Goal: Check status: Check status

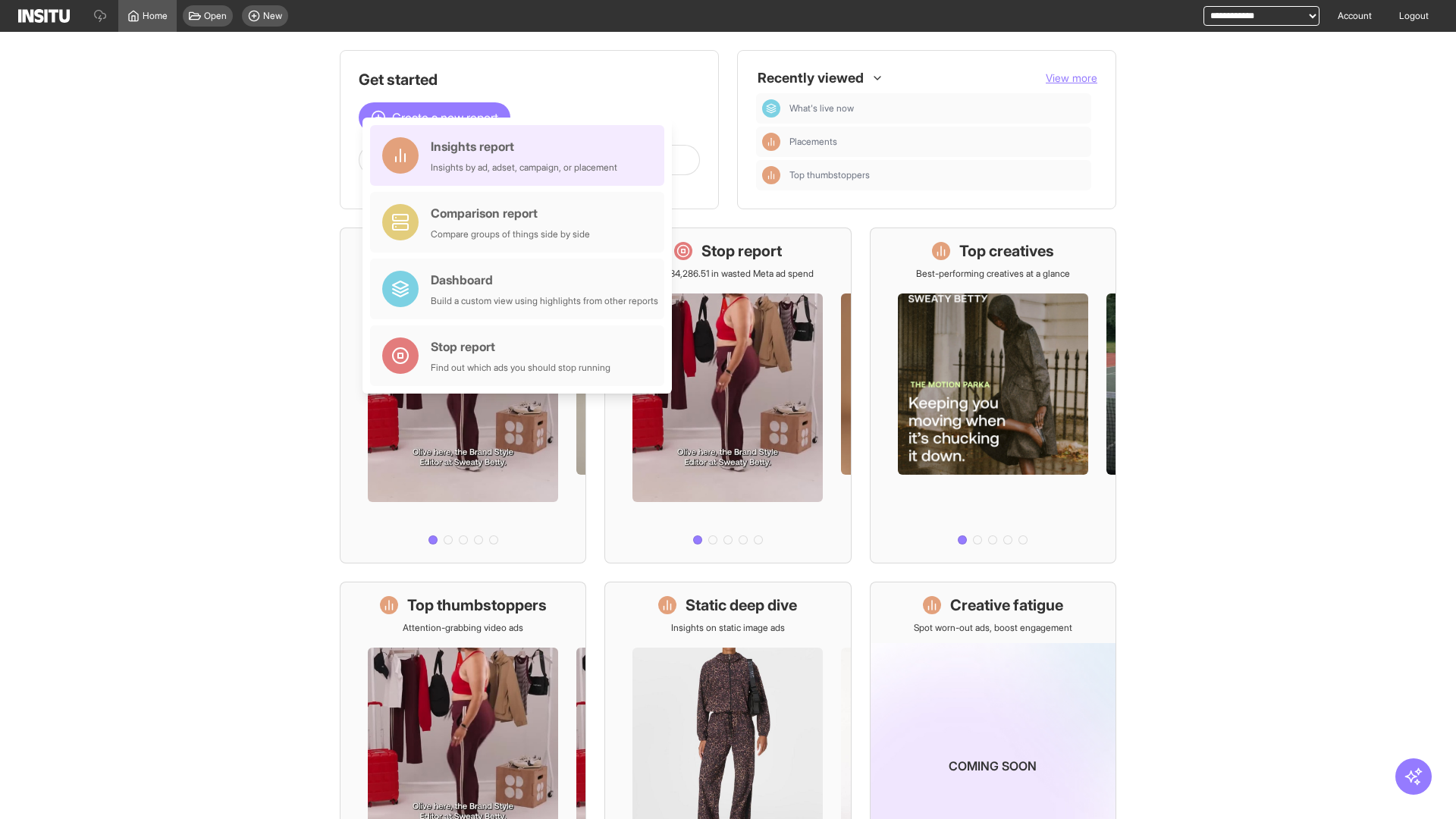
click at [521, 156] on div "Insights report Insights by ad, adset, campaign, or placement" at bounding box center [524, 156] width 187 height 36
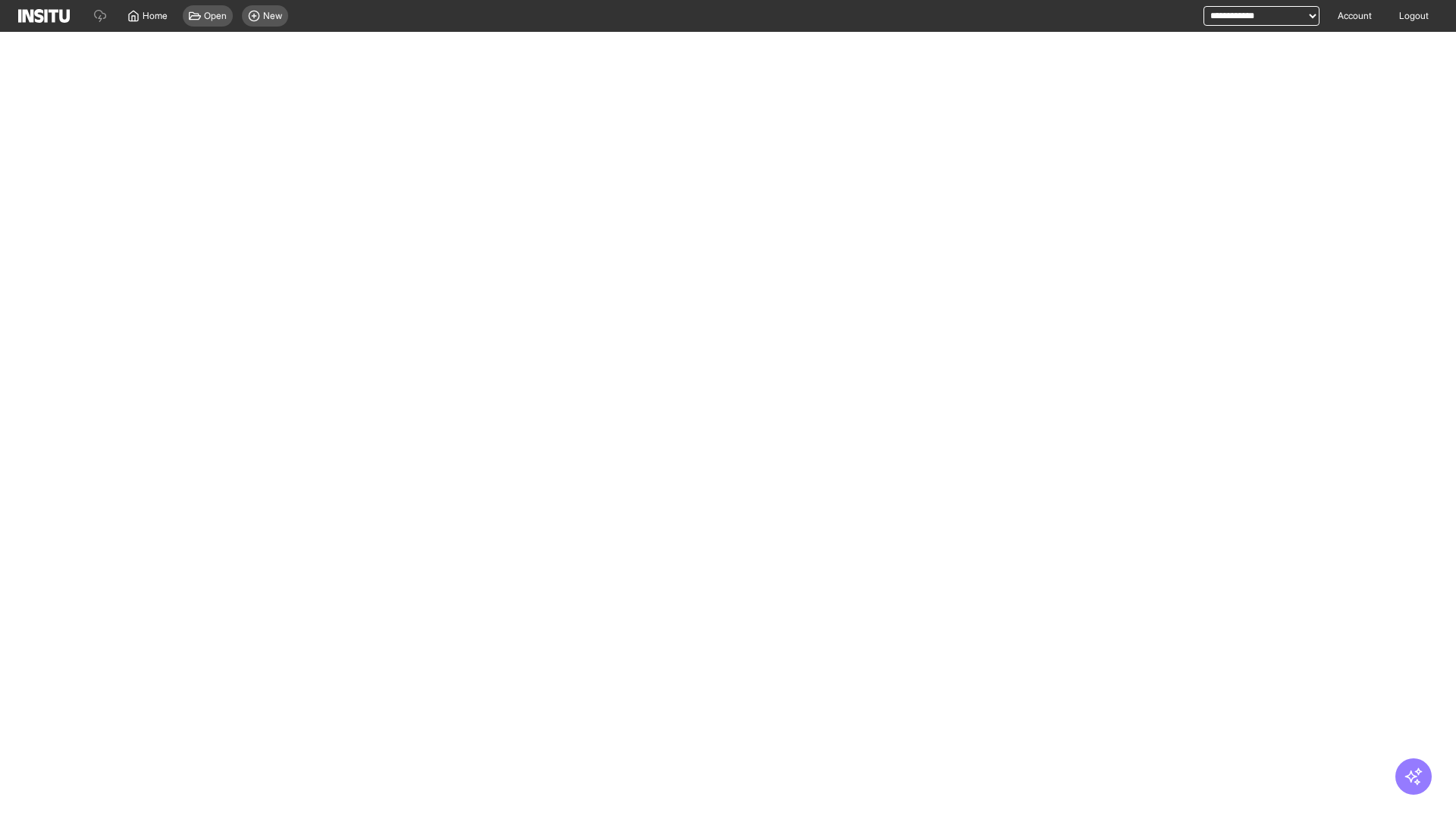
select select "**"
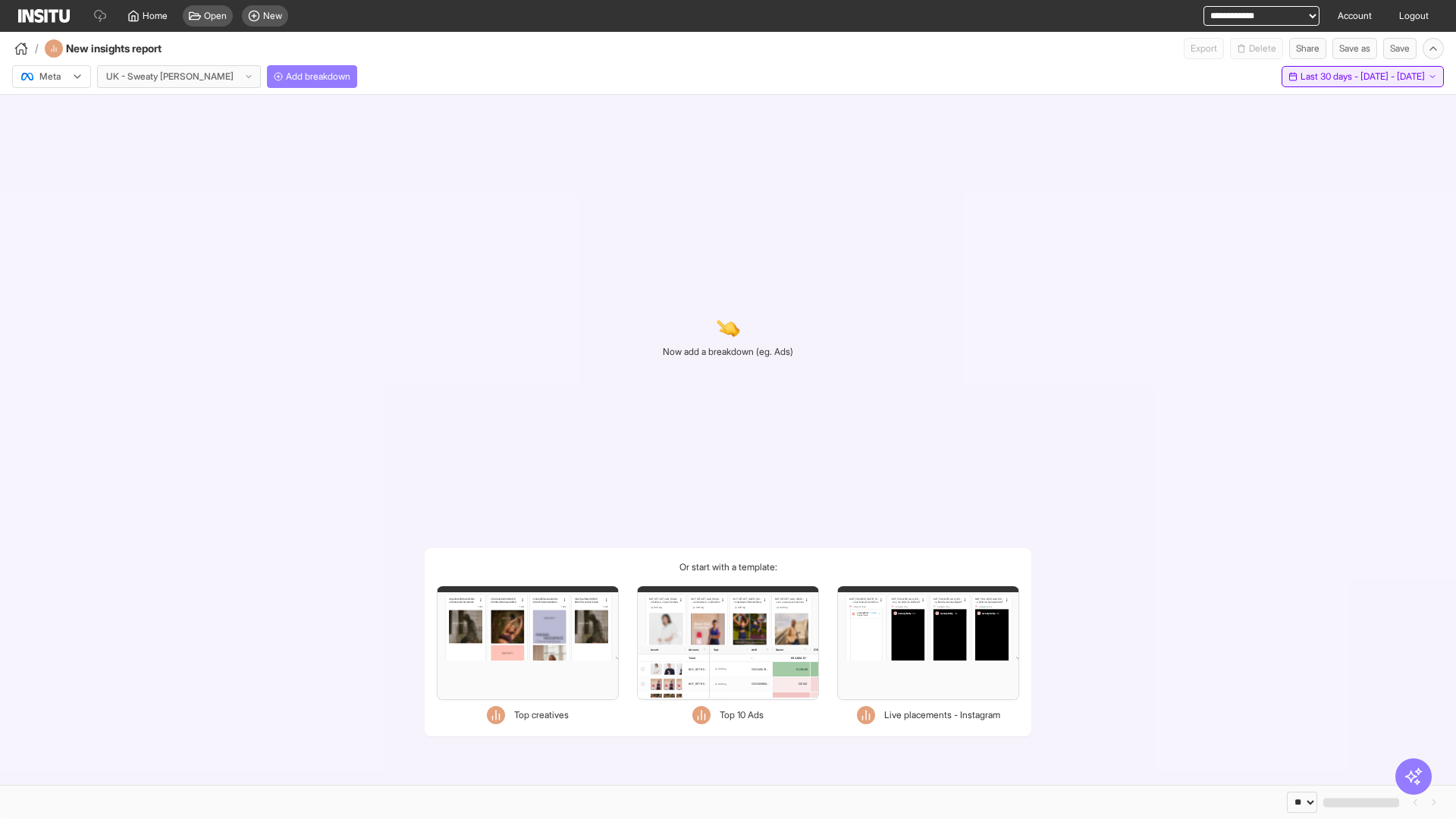
click at [1341, 77] on span "Last 30 days - [DATE] - [DATE]" at bounding box center [1363, 76] width 124 height 12
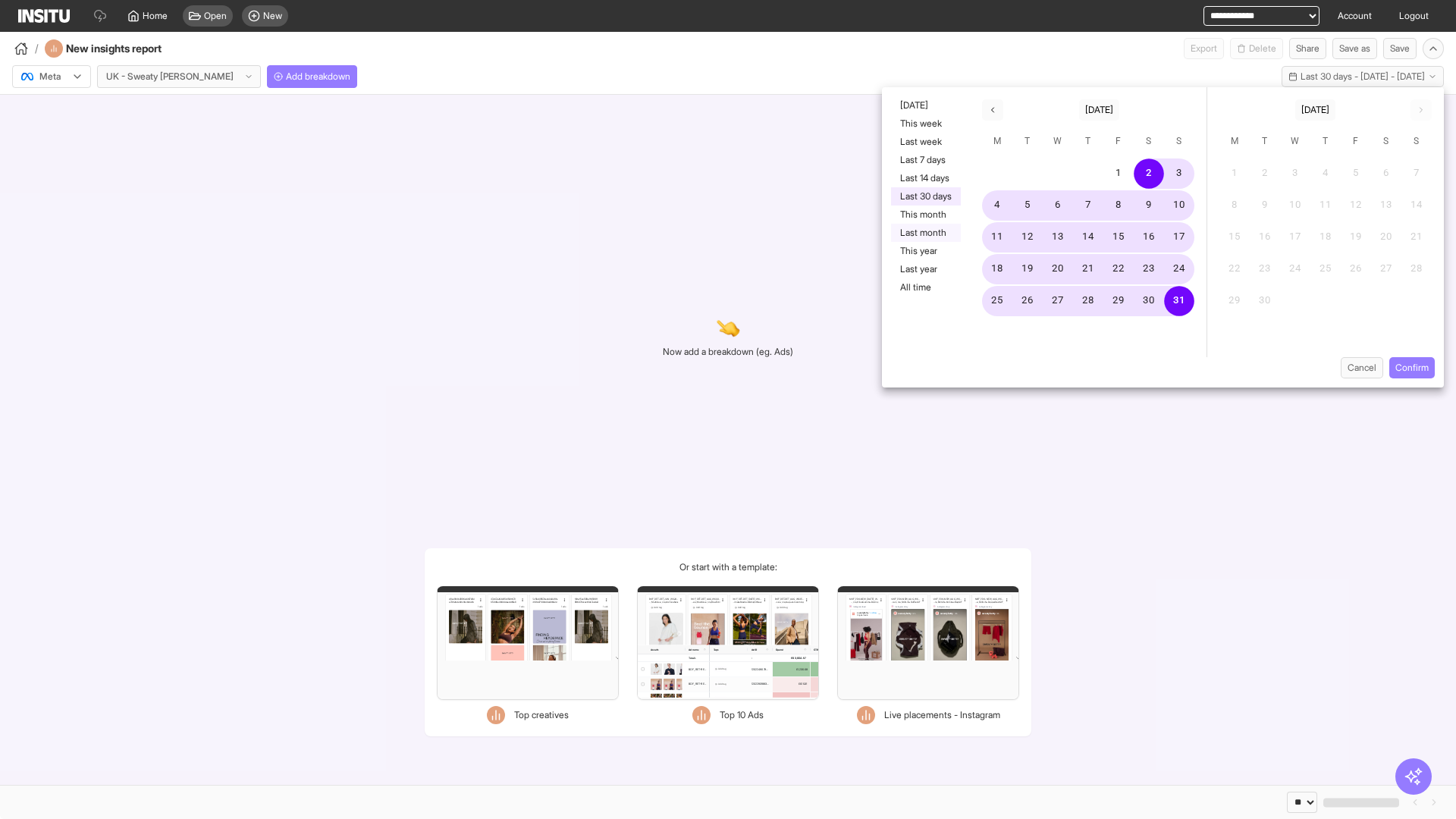
click at [924, 233] on button "Last month" at bounding box center [925, 233] width 70 height 18
